Goal: Task Accomplishment & Management: Use online tool/utility

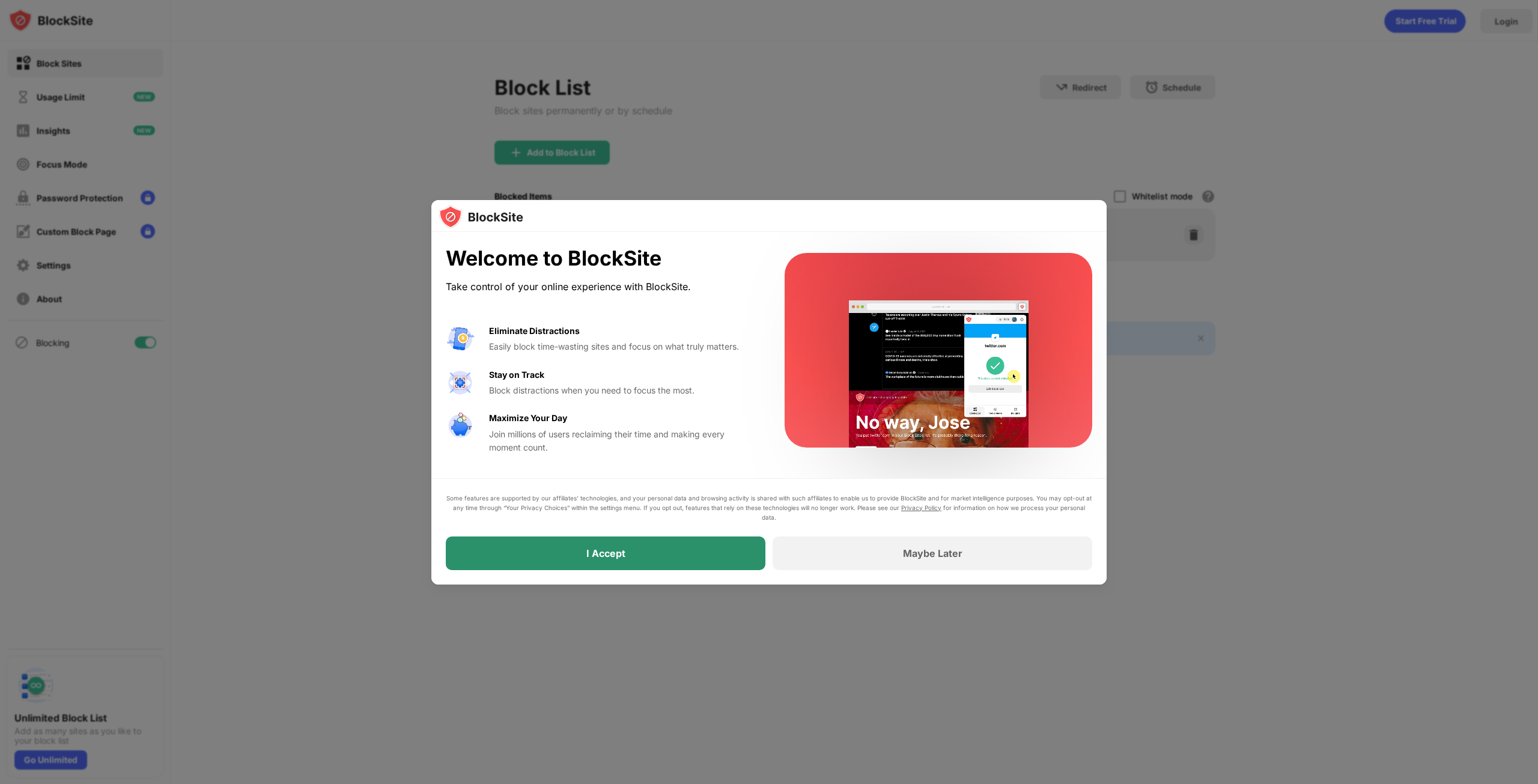
click at [645, 557] on div "I Accept" at bounding box center [606, 553] width 320 height 34
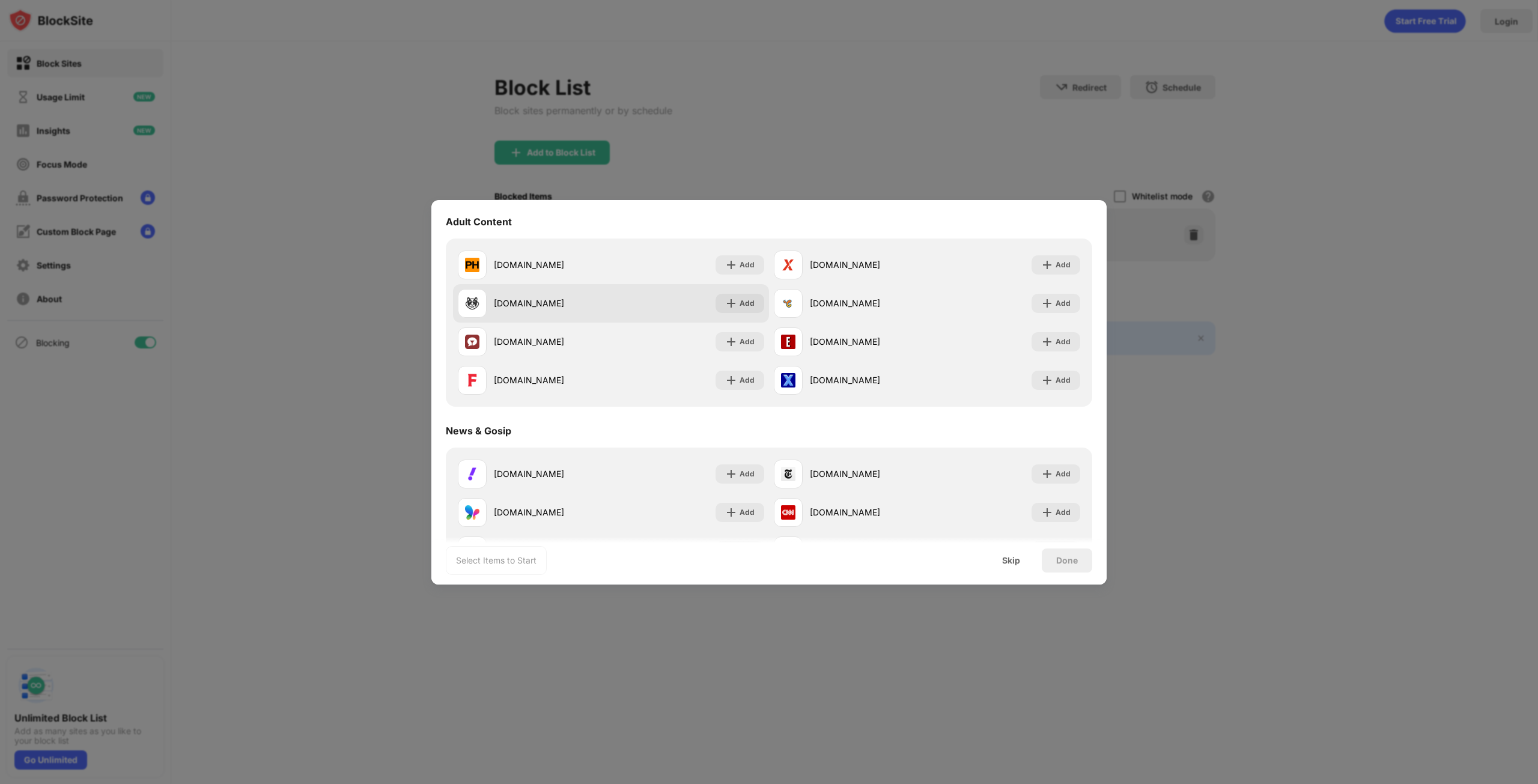
scroll to position [420, 0]
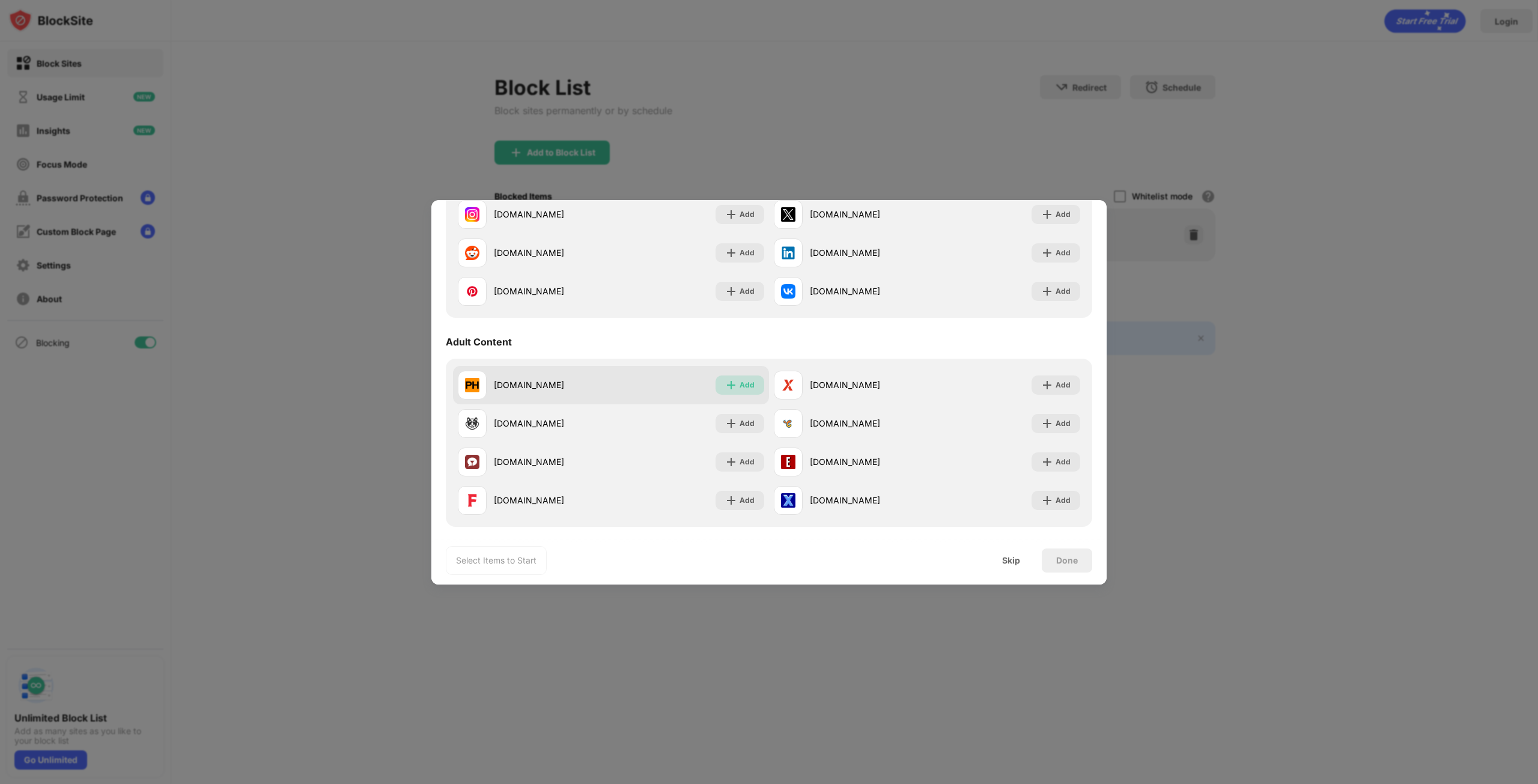
click at [743, 385] on div "Add" at bounding box center [747, 385] width 15 height 12
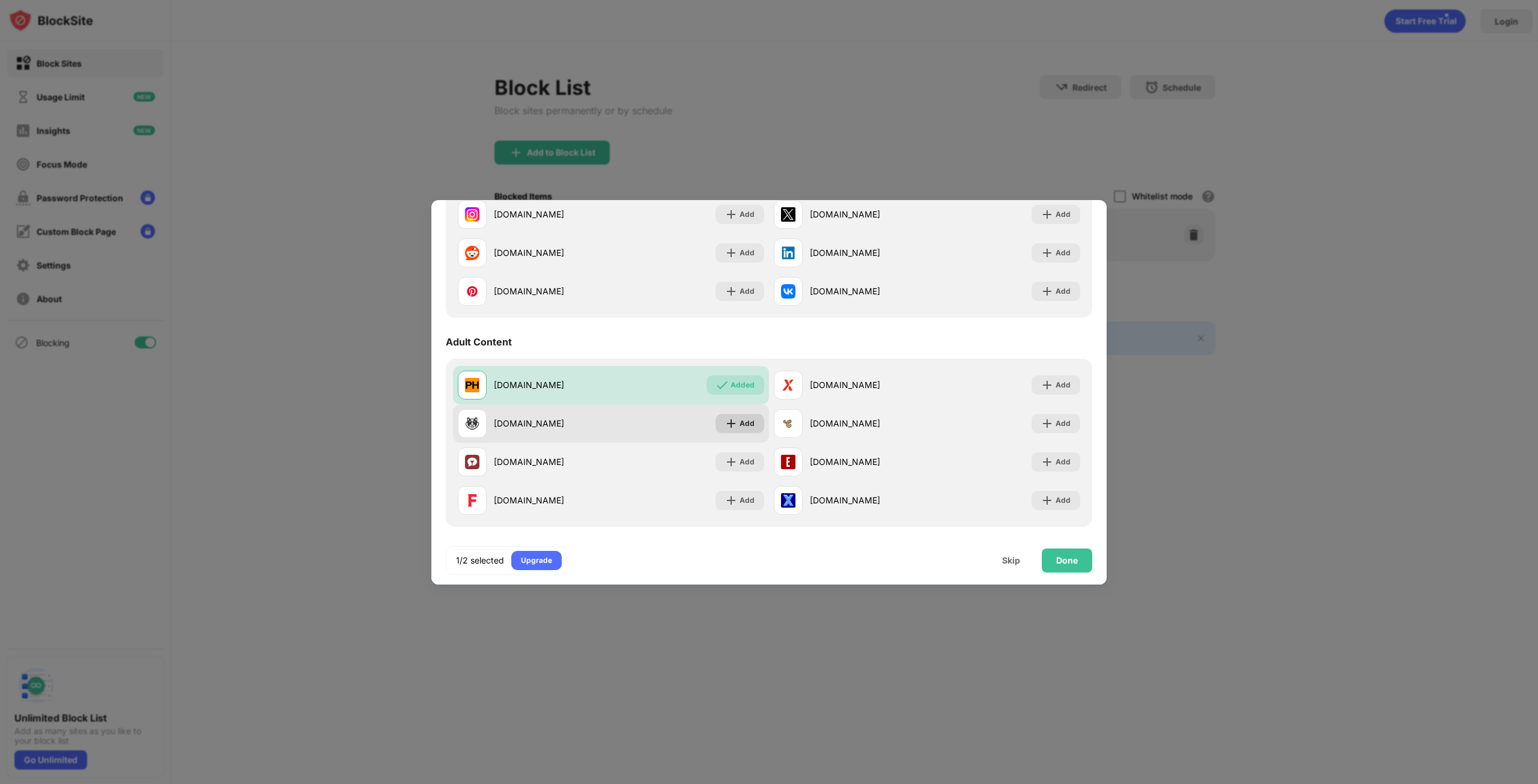
click at [744, 421] on div "Add" at bounding box center [747, 423] width 15 height 12
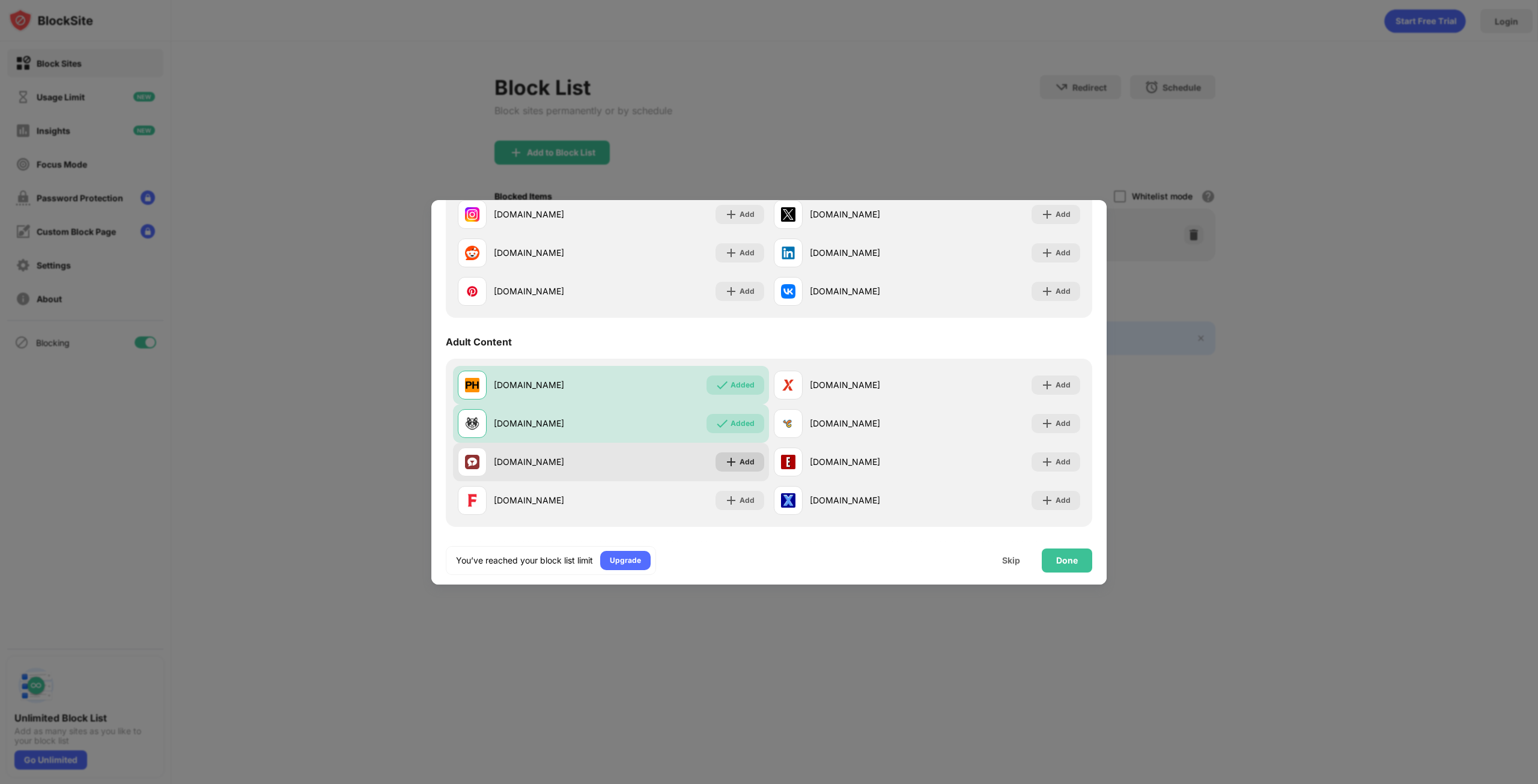
click at [742, 460] on div "Add" at bounding box center [747, 462] width 15 height 12
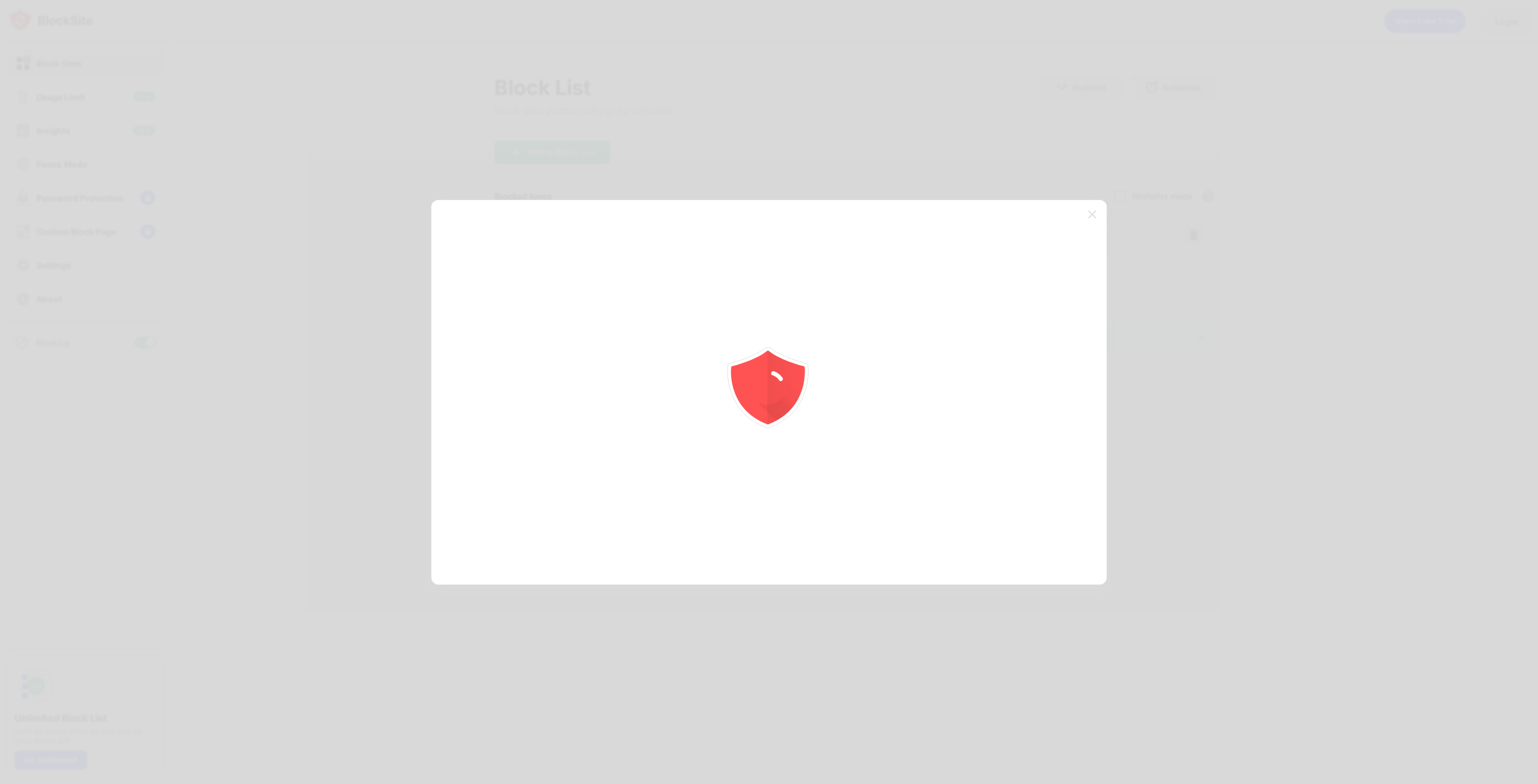
click at [743, 495] on icon "animation" at bounding box center [769, 392] width 216 height 216
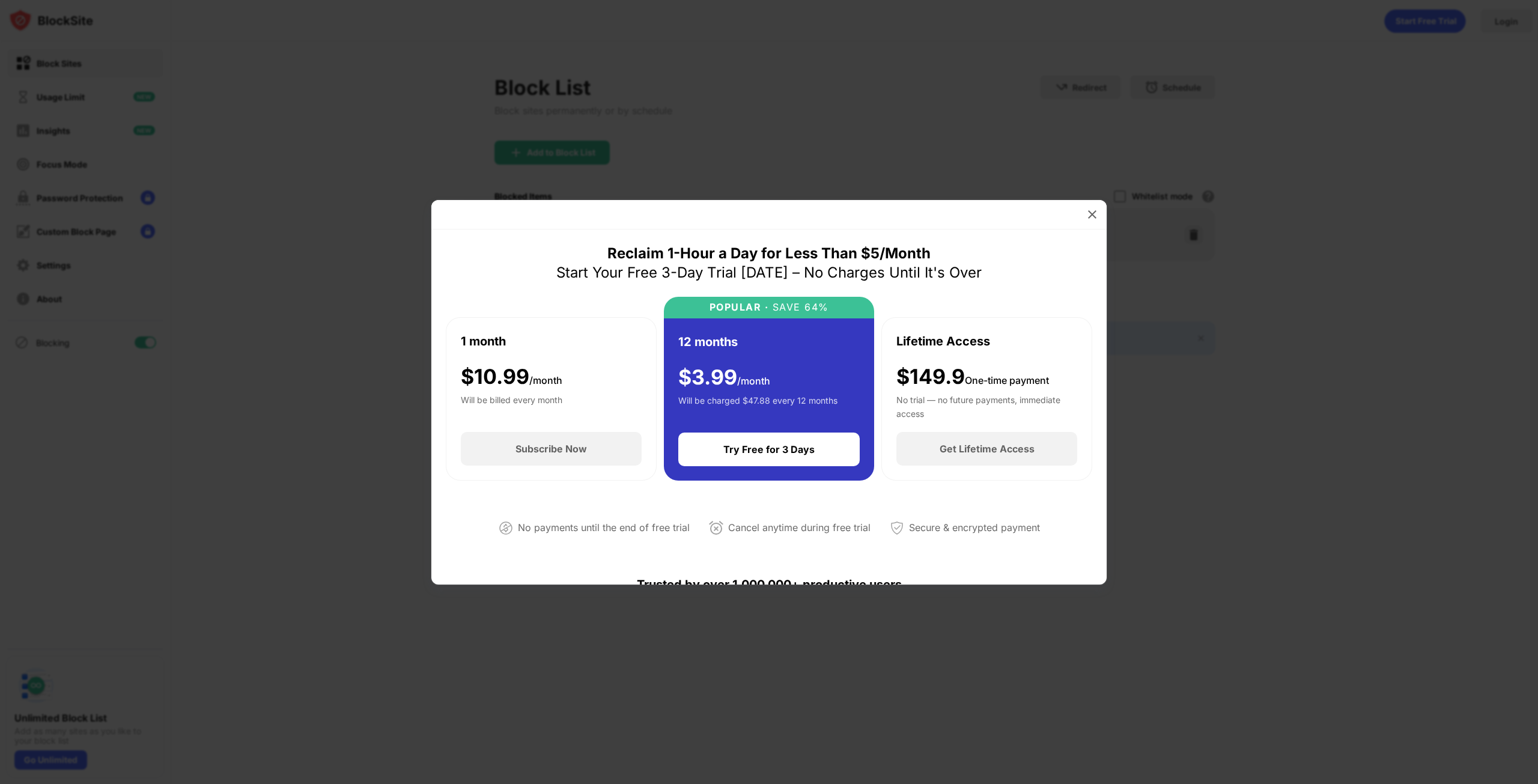
click at [1089, 221] on div at bounding box center [1092, 214] width 19 height 19
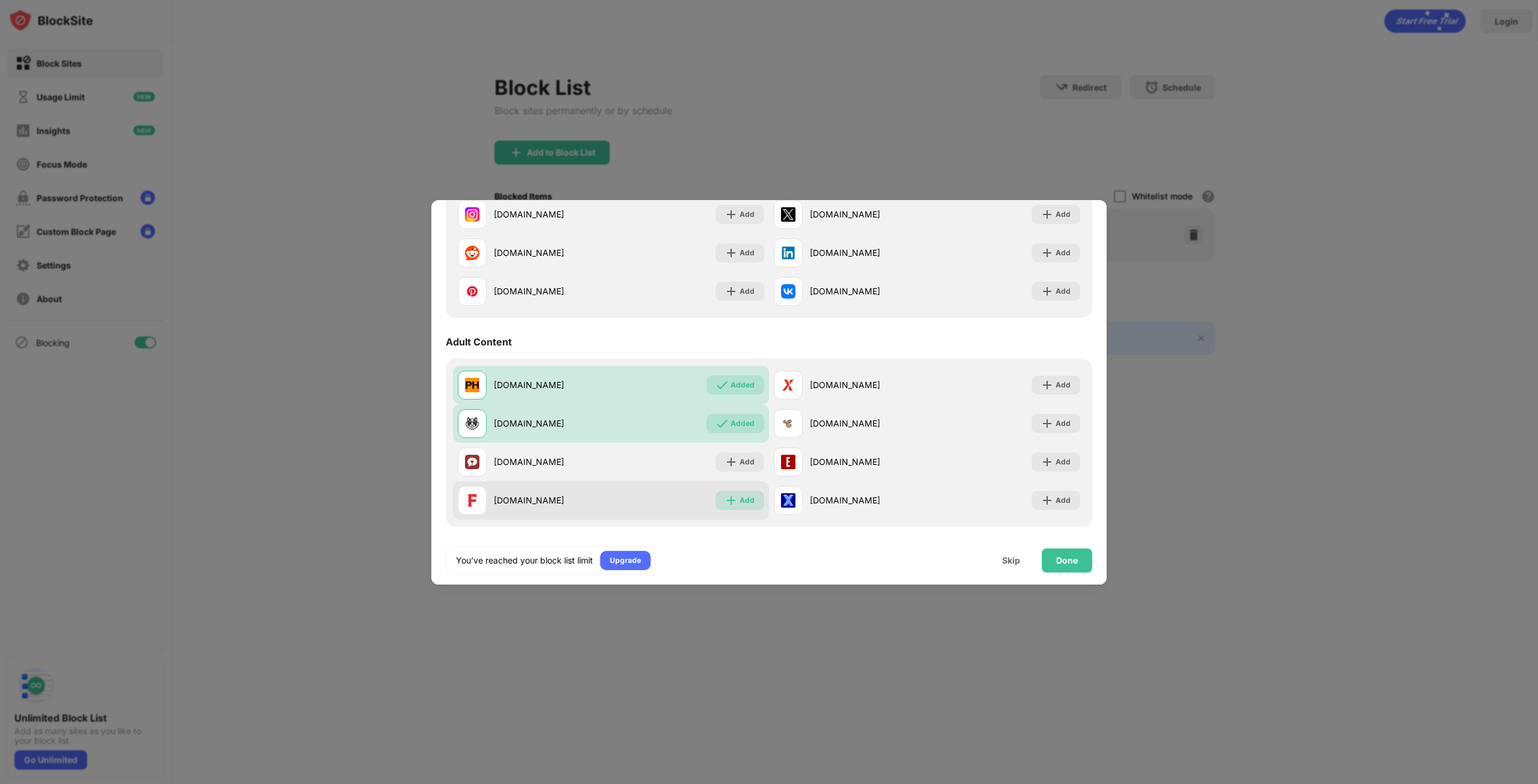
click at [740, 494] on div "Add" at bounding box center [747, 500] width 15 height 12
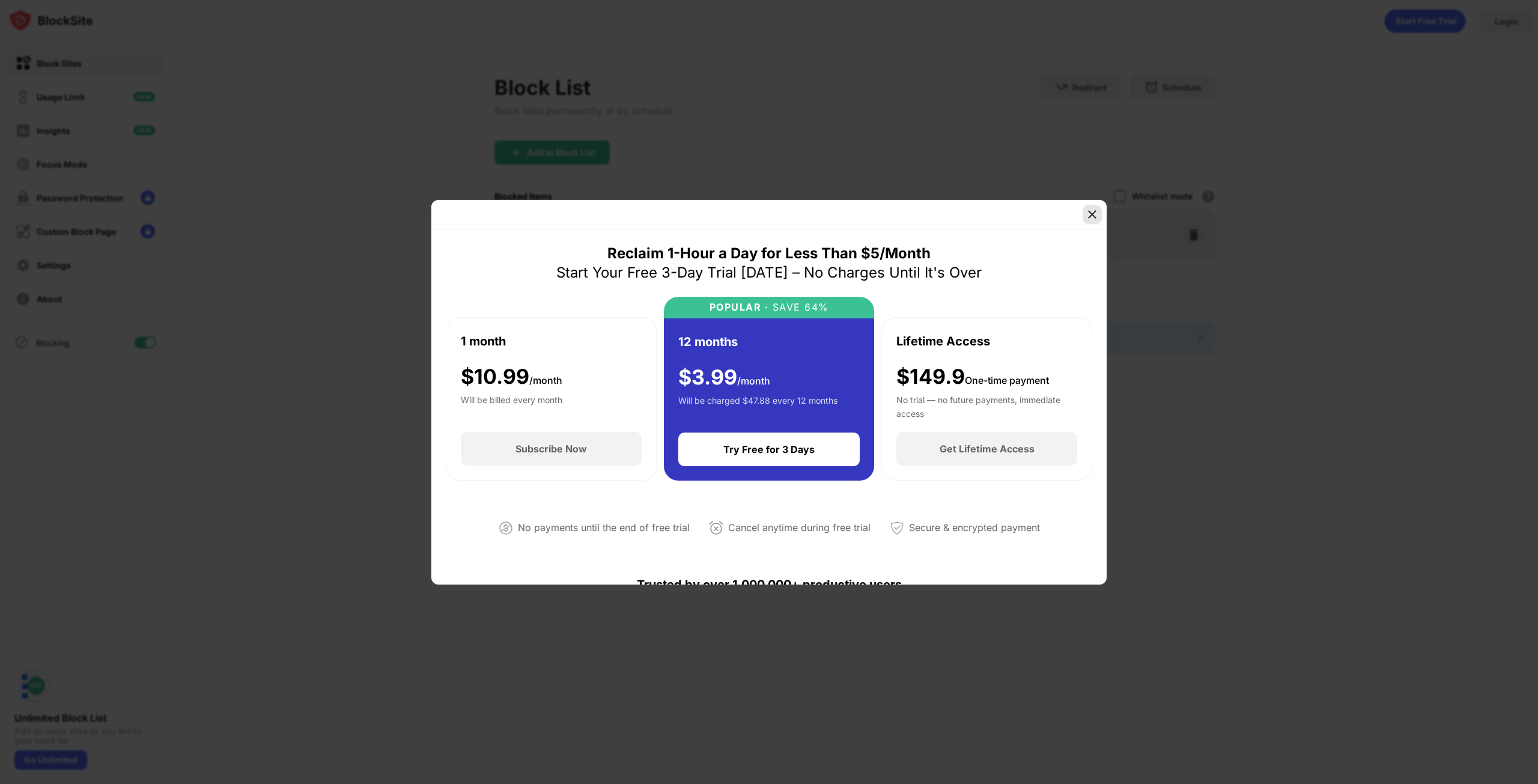
click at [1094, 211] on img at bounding box center [1092, 214] width 12 height 12
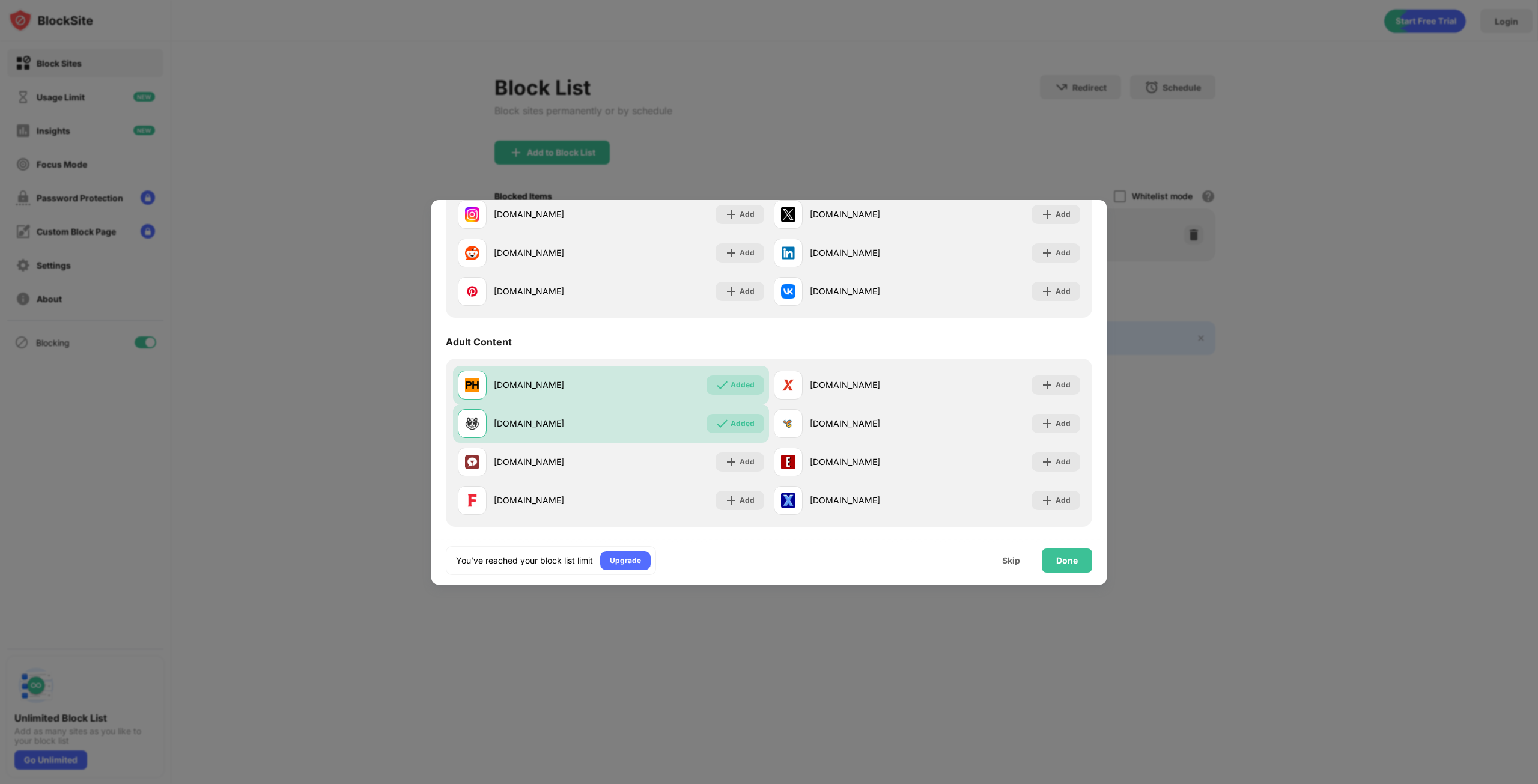
click at [1357, 256] on div at bounding box center [769, 392] width 1538 height 784
click at [1077, 565] on div "Done" at bounding box center [1067, 560] width 51 height 24
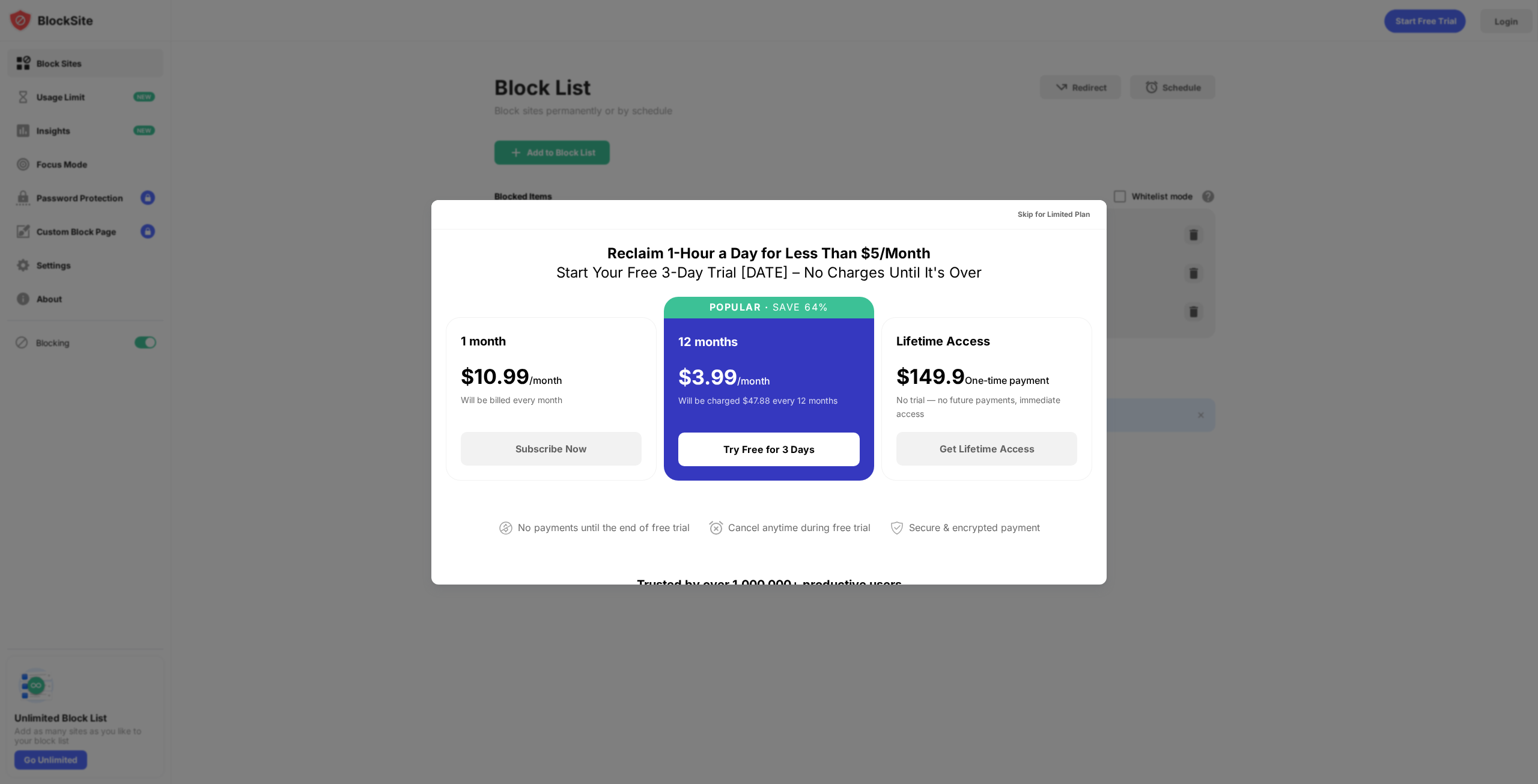
click at [1274, 300] on div at bounding box center [769, 392] width 1538 height 784
drag, startPoint x: 1366, startPoint y: 153, endPoint x: 1336, endPoint y: 139, distance: 33.1
click at [1361, 145] on div at bounding box center [769, 392] width 1538 height 784
drag, startPoint x: 553, startPoint y: 63, endPoint x: 510, endPoint y: 45, distance: 46.6
click at [1091, 101] on div at bounding box center [769, 392] width 1538 height 784
